Goal: Task Accomplishment & Management: Manage account settings

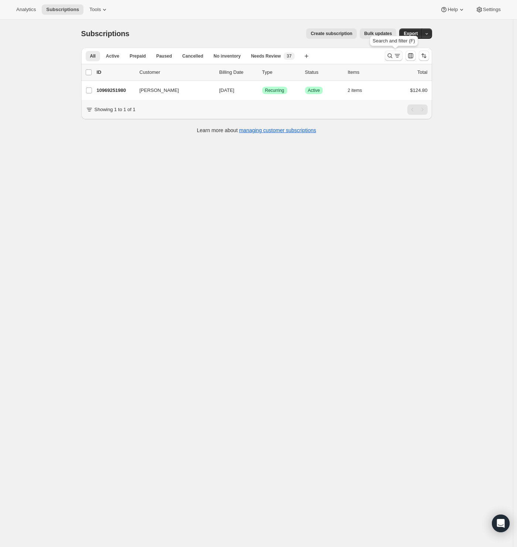
click at [392, 57] on icon "Search and filter results" at bounding box center [389, 55] width 7 height 7
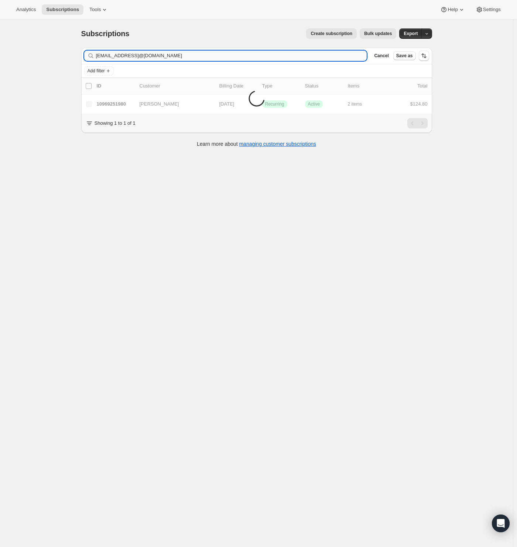
click at [160, 55] on input "[EMAIL_ADDRESS]@[DOMAIN_NAME]" at bounding box center [231, 56] width 271 height 10
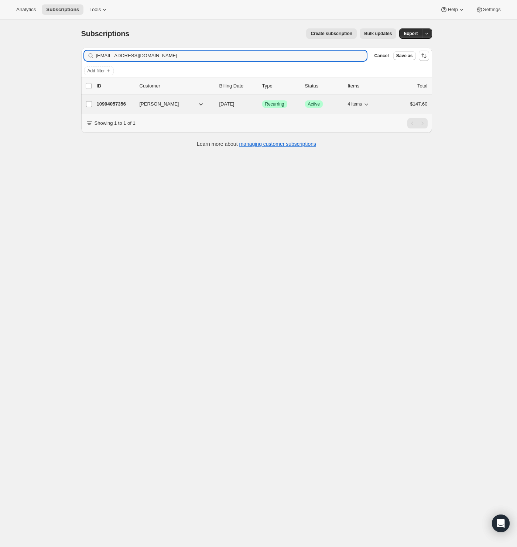
type input "[EMAIL_ADDRESS][DOMAIN_NAME]"
click at [107, 103] on p "10994057356" at bounding box center [115, 103] width 37 height 7
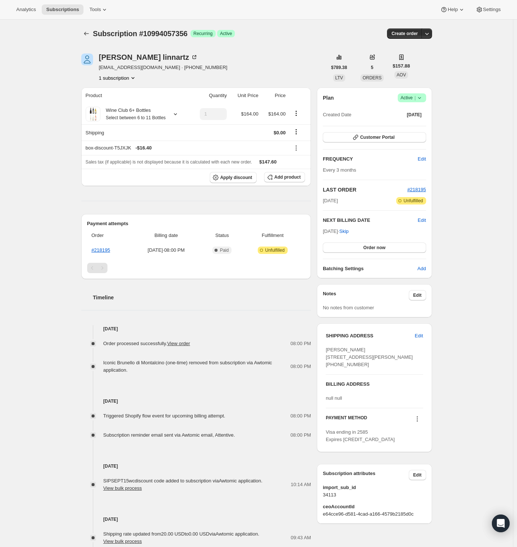
click at [409, 96] on span "Active |" at bounding box center [411, 97] width 23 height 7
click at [422, 123] on span "Cancel subscription" at bounding box center [411, 125] width 42 height 6
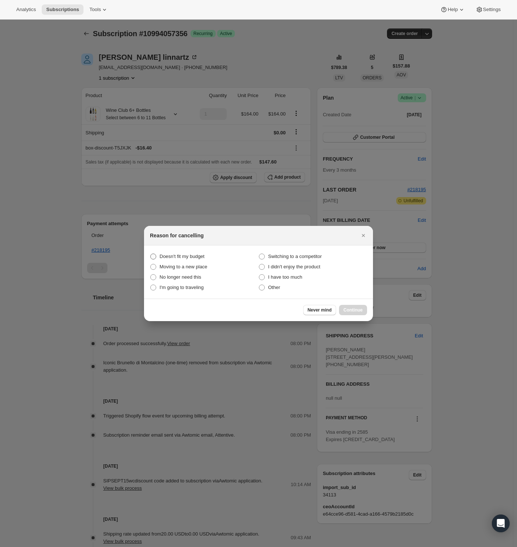
click at [182, 254] on span "Doesn't fit my budget" at bounding box center [181, 257] width 45 height 6
click at [151, 254] on budget "Doesn't fit my budget" at bounding box center [150, 254] width 0 height 0
radio budget "true"
click at [175, 277] on span "No longer need this" at bounding box center [180, 277] width 42 height 6
click at [151, 275] on this "No longer need this" at bounding box center [150, 274] width 0 height 0
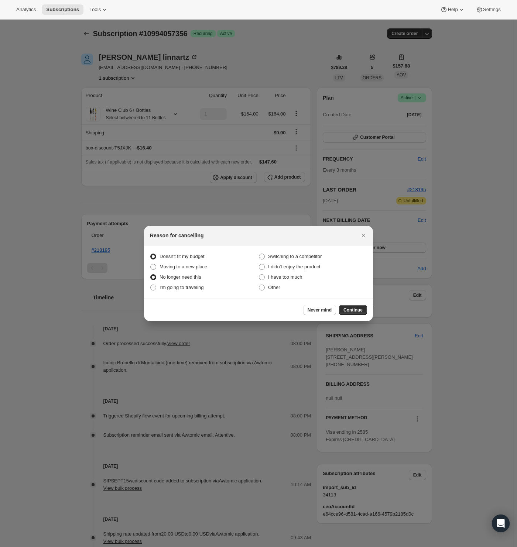
radio this "true"
radio budget "false"
drag, startPoint x: 355, startPoint y: 311, endPoint x: 337, endPoint y: 311, distance: 17.7
click at [355, 311] on span "Continue" at bounding box center [352, 310] width 19 height 6
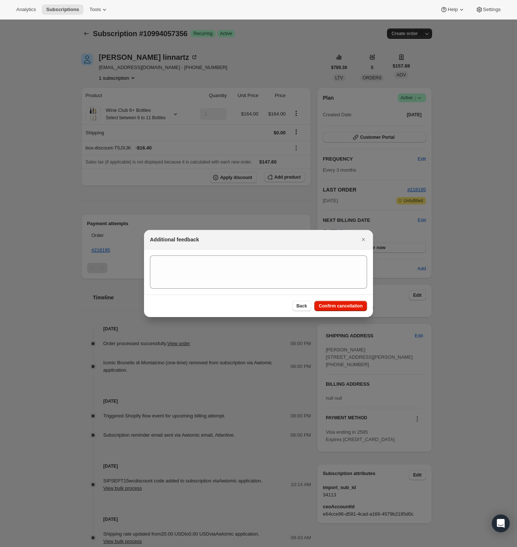
drag, startPoint x: 335, startPoint y: 310, endPoint x: 320, endPoint y: 306, distance: 15.0
click at [335, 310] on button "Confirm cancellation" at bounding box center [340, 306] width 53 height 10
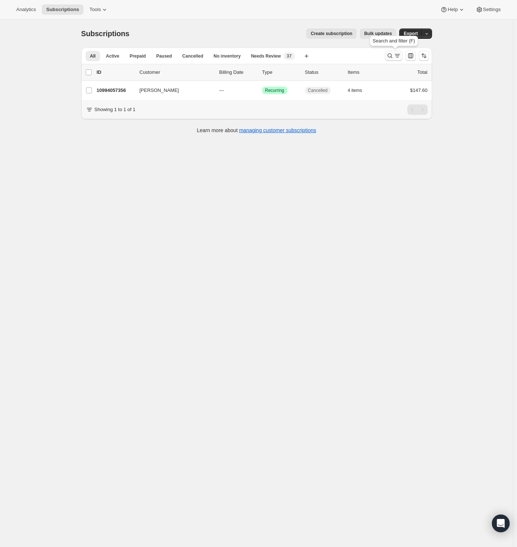
click at [392, 54] on icon "Search and filter results" at bounding box center [389, 55] width 7 height 7
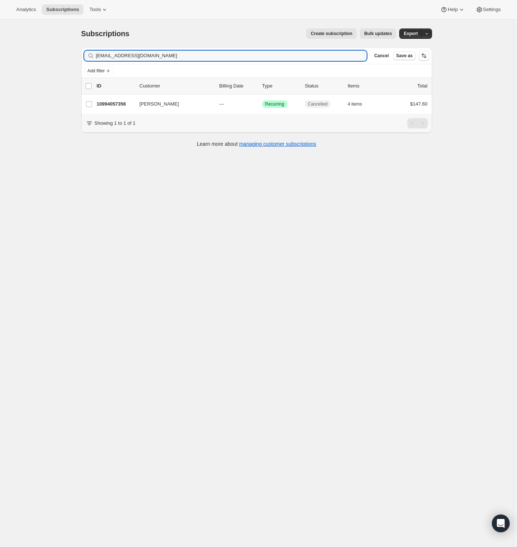
drag, startPoint x: 161, startPoint y: 58, endPoint x: 26, endPoint y: 67, distance: 135.8
click at [26, 67] on div "Subscriptions. This page is ready Subscriptions Create subscription Bulk update…" at bounding box center [256, 293] width 513 height 547
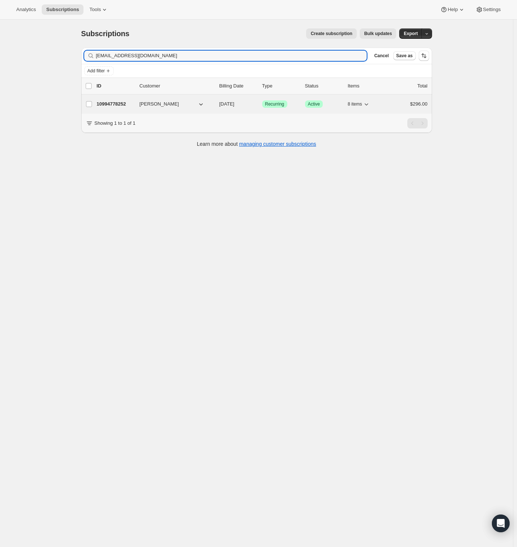
type input "[EMAIL_ADDRESS][DOMAIN_NAME]"
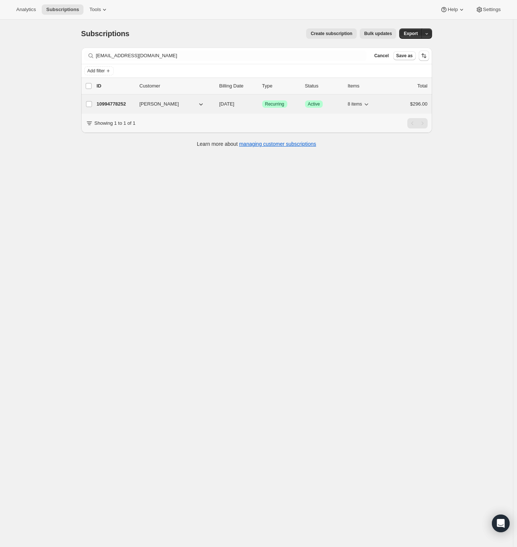
click at [102, 103] on p "10994778252" at bounding box center [115, 103] width 37 height 7
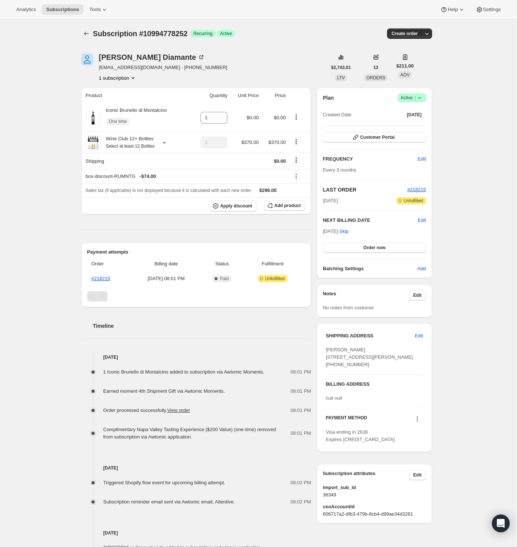
click at [406, 98] on span "Active |" at bounding box center [411, 97] width 23 height 7
click at [414, 126] on span "Cancel subscription" at bounding box center [411, 125] width 42 height 6
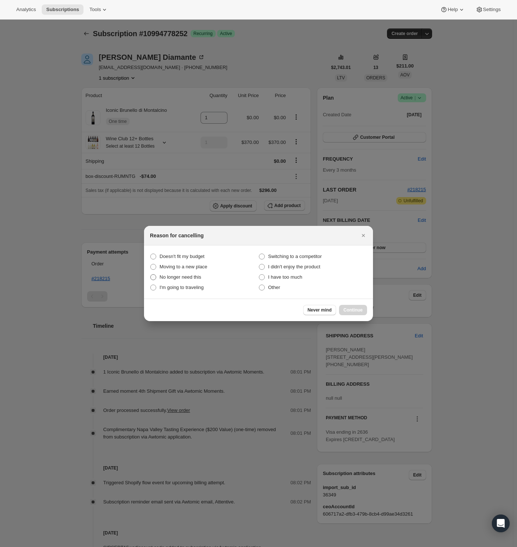
click at [188, 279] on span "No longer need this" at bounding box center [180, 277] width 42 height 6
click at [151, 275] on this "No longer need this" at bounding box center [150, 274] width 0 height 0
radio this "true"
click at [349, 309] on span "Continue" at bounding box center [352, 310] width 19 height 6
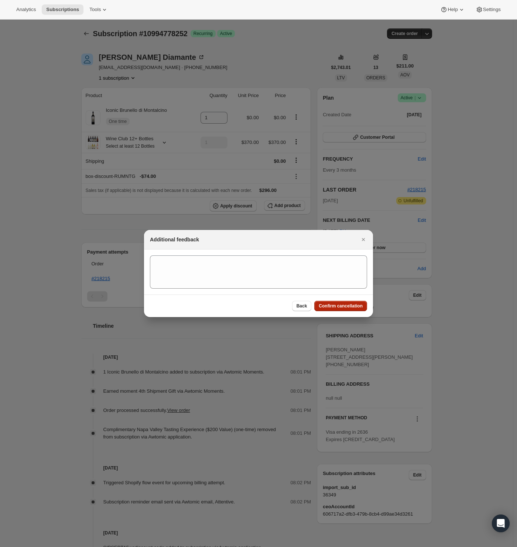
click at [322, 302] on button "Confirm cancellation" at bounding box center [340, 306] width 53 height 10
